Goal: Information Seeking & Learning: Check status

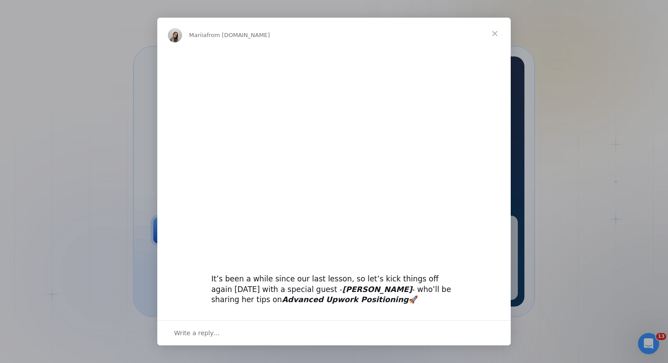
click at [494, 29] on span "Close" at bounding box center [495, 34] width 32 height 32
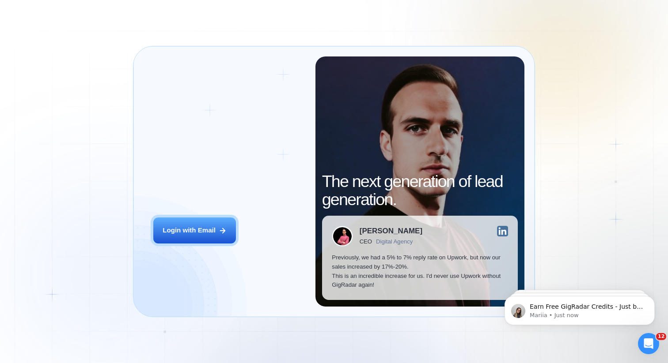
click at [201, 185] on h2 "‍ Welcome to GigRadar." at bounding box center [229, 170] width 152 height 37
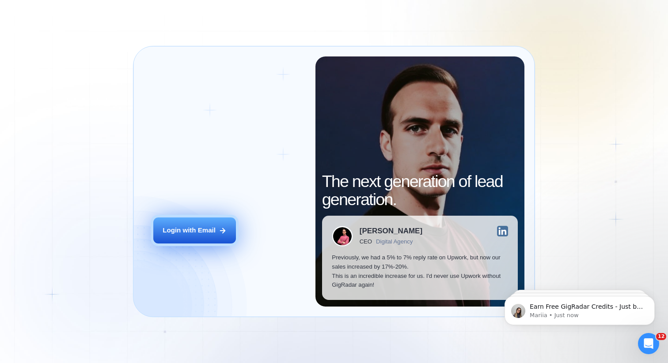
click at [195, 226] on div "Login with Email" at bounding box center [188, 230] width 53 height 9
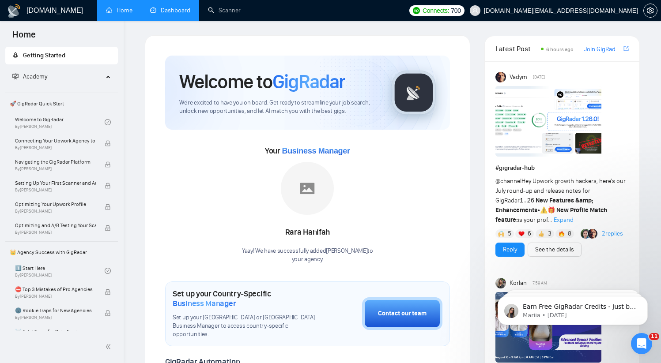
click at [179, 11] on link "Dashboard" at bounding box center [170, 11] width 40 height 8
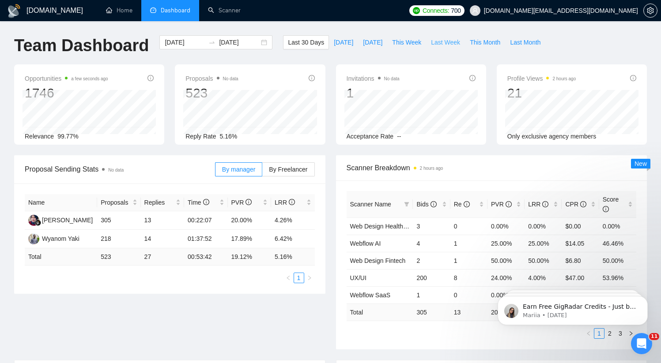
click at [438, 42] on span "Last Week" at bounding box center [445, 43] width 29 height 10
type input "2025-08-11"
type input "2025-08-17"
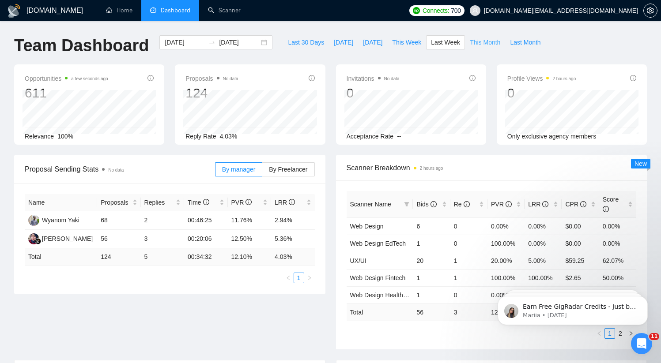
click at [481, 42] on span "This Month" at bounding box center [485, 43] width 30 height 10
type input "2025-08-01"
type input "2025-08-31"
click at [454, 43] on span "Last Week" at bounding box center [445, 43] width 29 height 10
type input "2025-08-11"
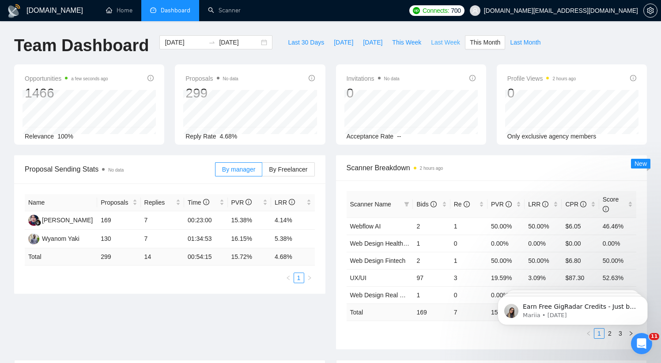
type input "2025-08-17"
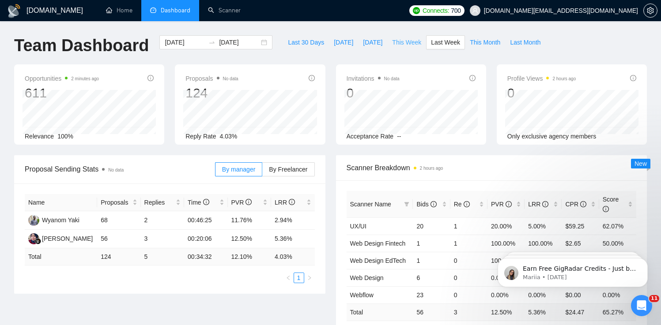
click at [399, 45] on span "This Week" at bounding box center [406, 43] width 29 height 10
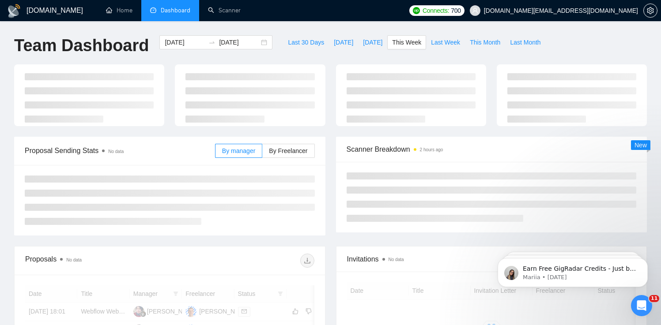
type input "2025-08-18"
type input "2025-08-24"
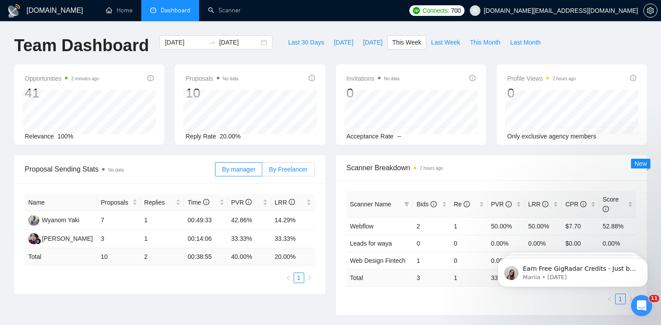
click at [283, 168] on span "By Freelancer" at bounding box center [288, 169] width 38 height 7
click at [262, 172] on input "By Freelancer" at bounding box center [262, 172] width 0 height 0
click at [235, 172] on span "By manager" at bounding box center [238, 169] width 33 height 7
click at [215, 172] on input "By manager" at bounding box center [215, 172] width 0 height 0
click at [447, 42] on span "Last Week" at bounding box center [445, 43] width 29 height 10
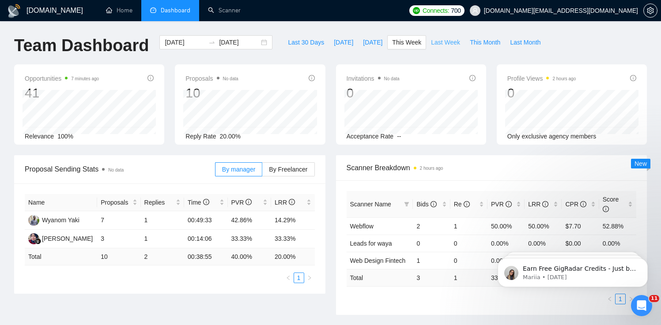
type input "2025-08-11"
type input "2025-08-17"
